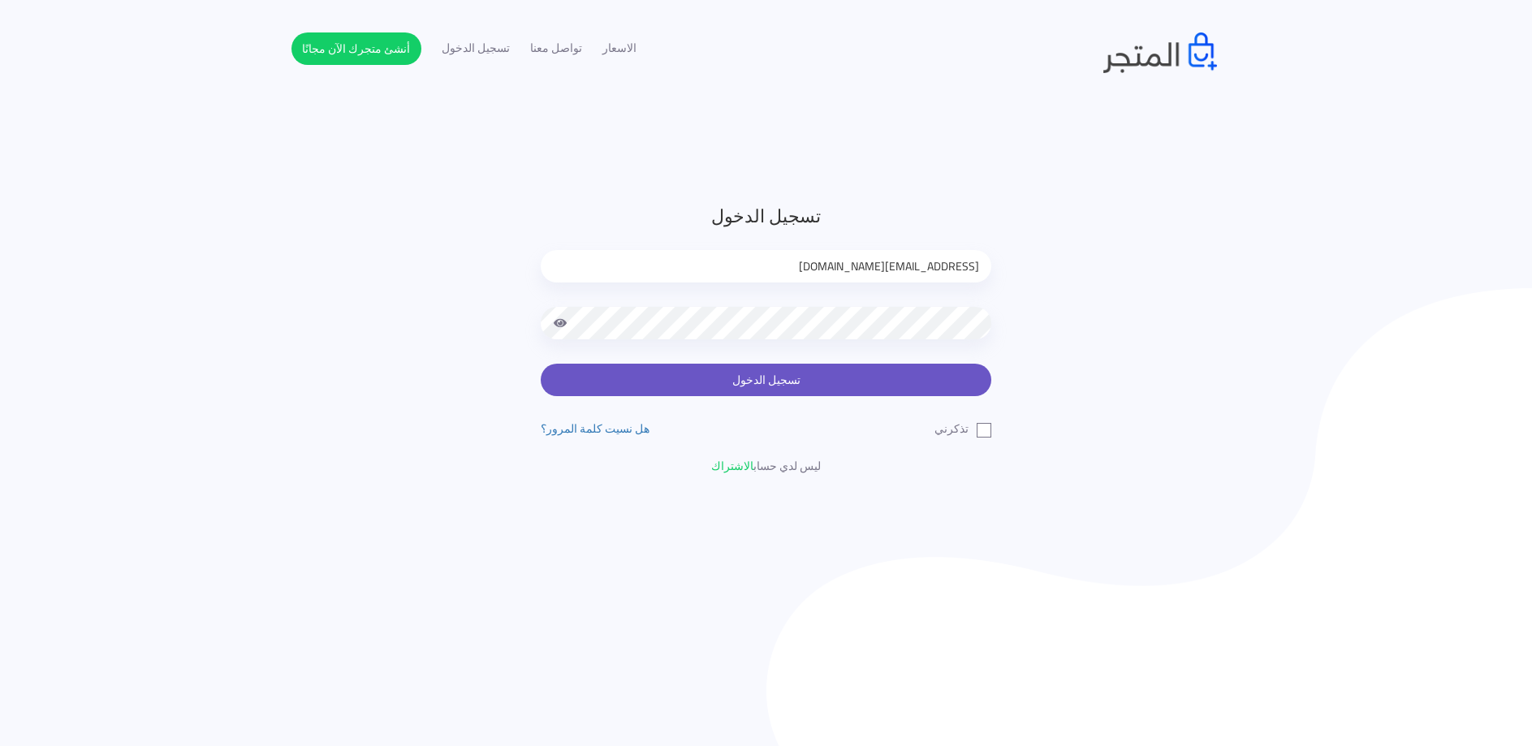
click at [936, 384] on button "تسجيل الدخول" at bounding box center [766, 380] width 451 height 32
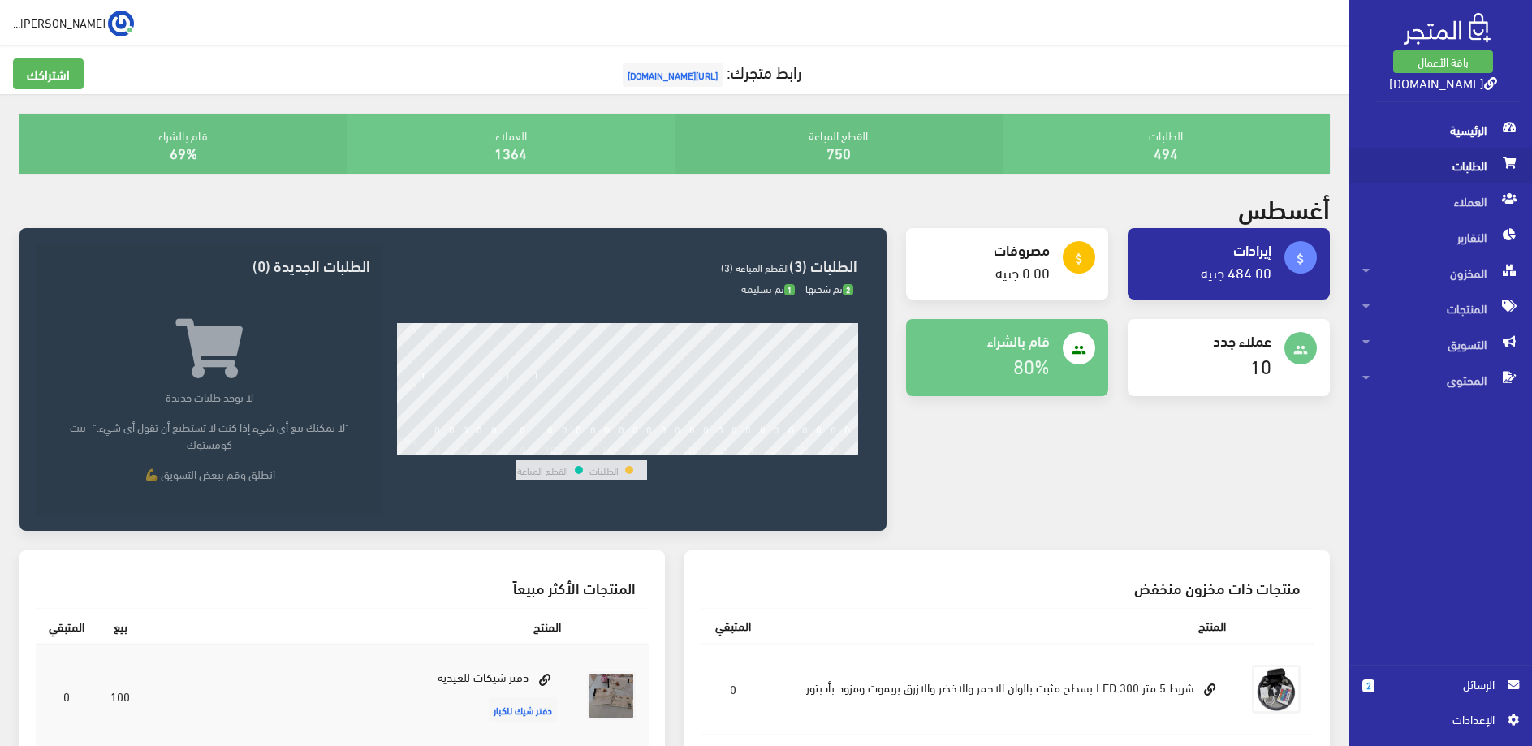
click at [1490, 160] on span "الطلبات" at bounding box center [1440, 166] width 157 height 36
